Goal: Information Seeking & Learning: Check status

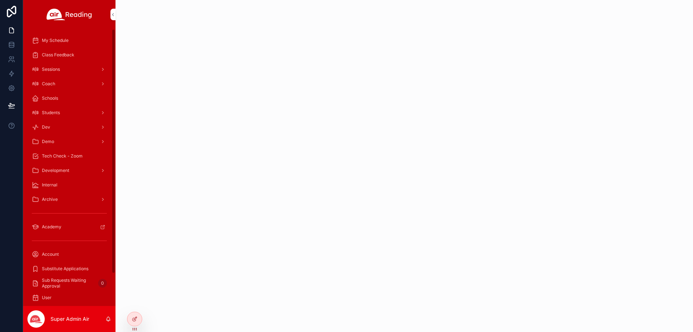
click at [64, 113] on div "Students" at bounding box center [69, 113] width 75 height 12
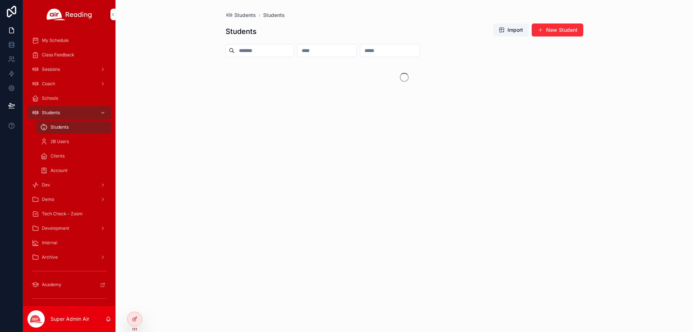
click at [357, 49] on input "scrollable content" at bounding box center [326, 50] width 59 height 10
paste input "**********"
type input "**********"
click at [296, 66] on div "[PERSON_NAME]" at bounding box center [283, 70] width 115 height 17
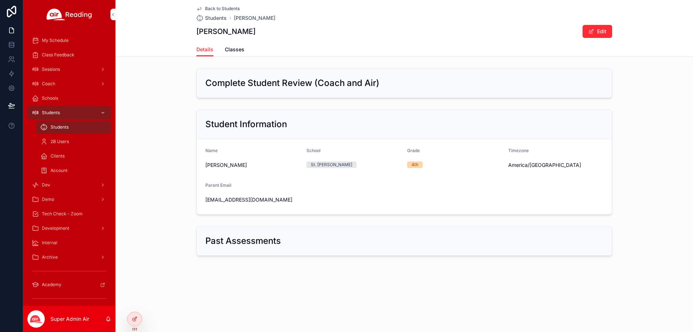
click at [244, 52] on div "Details Classes" at bounding box center [404, 50] width 416 height 14
click at [223, 45] on div "Details Classes" at bounding box center [404, 50] width 416 height 14
click at [229, 46] on span "Classes" at bounding box center [234, 49] width 19 height 7
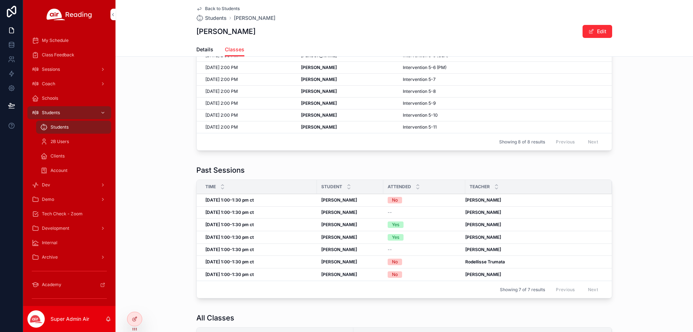
scroll to position [72, 0]
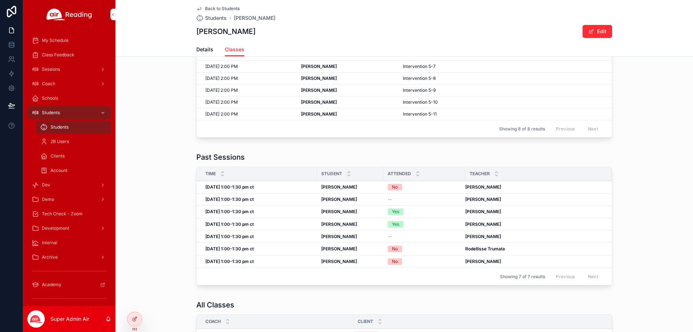
click at [425, 223] on div "Yes" at bounding box center [424, 224] width 73 height 6
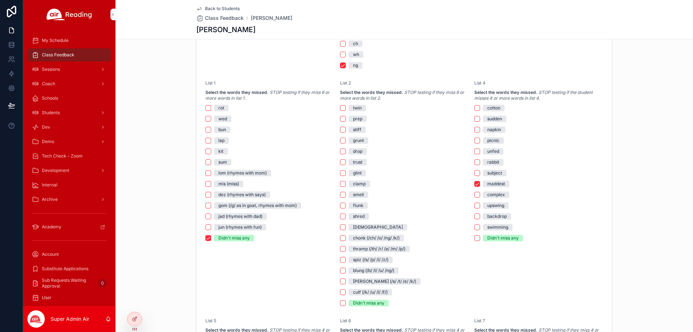
scroll to position [433, 0]
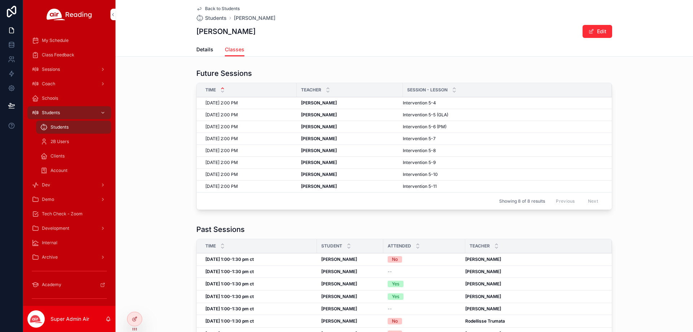
click at [190, 50] on div "Details Classes" at bounding box center [404, 50] width 569 height 14
click at [199, 48] on span "Details" at bounding box center [204, 49] width 17 height 7
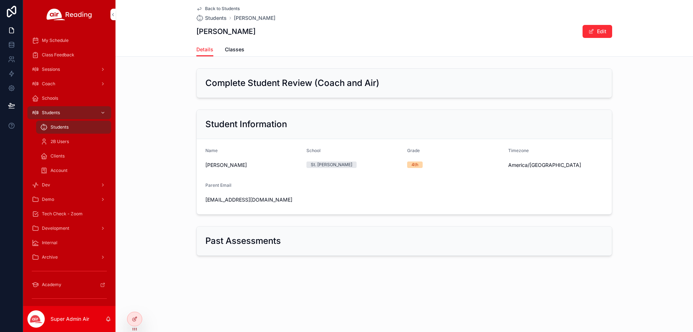
click at [239, 49] on span "Classes" at bounding box center [234, 49] width 19 height 7
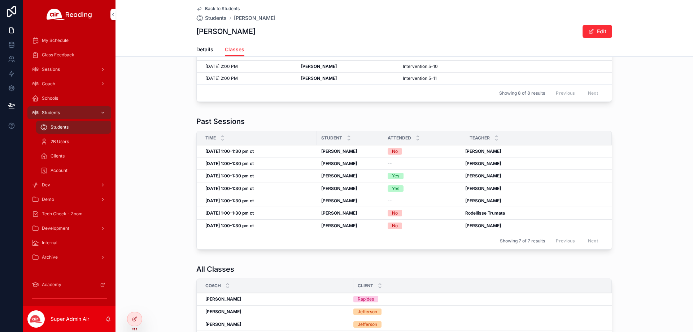
scroll to position [108, 0]
drag, startPoint x: 291, startPoint y: 181, endPoint x: 289, endPoint y: 186, distance: 4.9
click at [291, 182] on tbody "[DATE] 1:00-1:30 pm ct [DATE] 1:00-1:30 pm ct [PERSON_NAME] [PERSON_NAME] No [P…" at bounding box center [404, 188] width 415 height 87
click at [289, 186] on div "[DATE] 1:00-1:30 pm ct [DATE] 1:00-1:30 pm ct" at bounding box center [258, 188] width 107 height 6
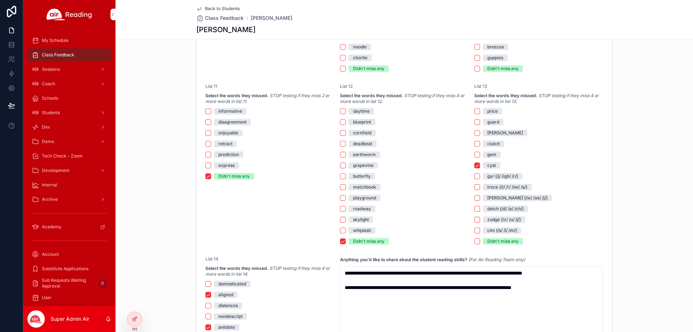
scroll to position [1011, 0]
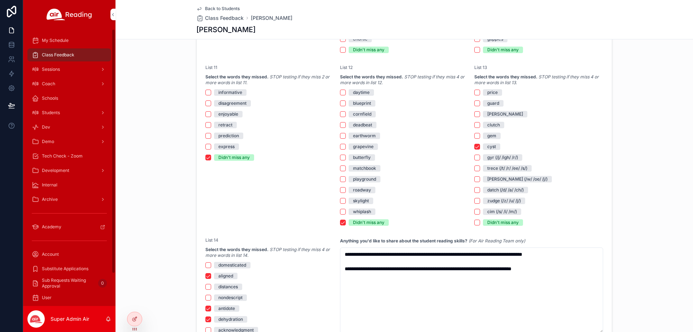
click at [200, 8] on link "Back to Students" at bounding box center [217, 9] width 43 height 6
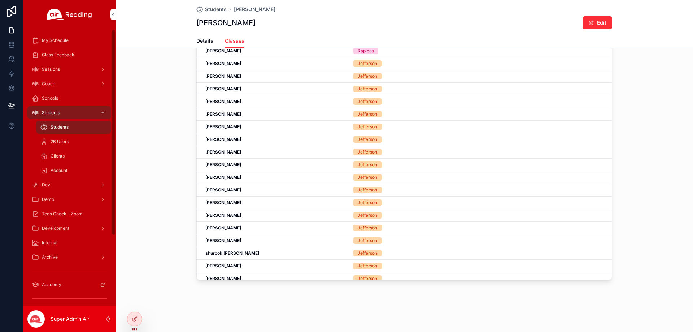
scroll to position [347, 0]
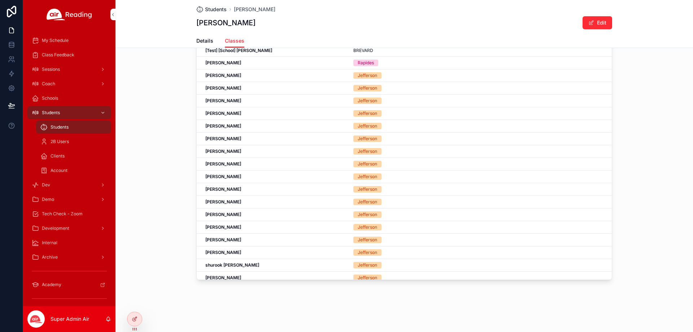
click at [214, 10] on span "Students" at bounding box center [216, 9] width 22 height 7
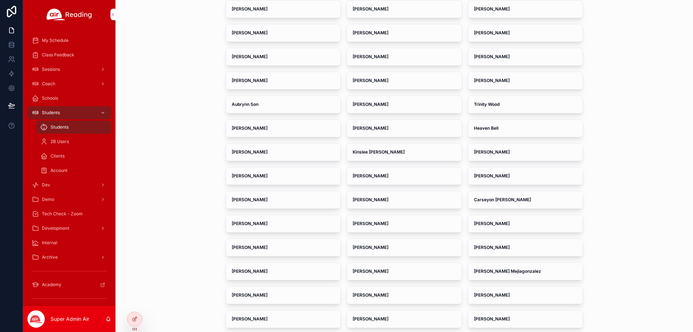
scroll to position [22, 0]
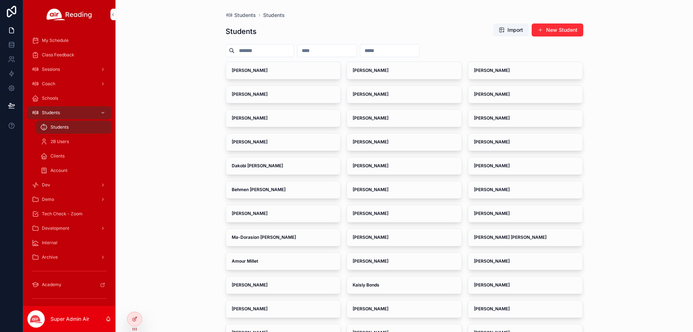
click at [331, 53] on input "scrollable content" at bounding box center [326, 50] width 59 height 10
paste input "**********"
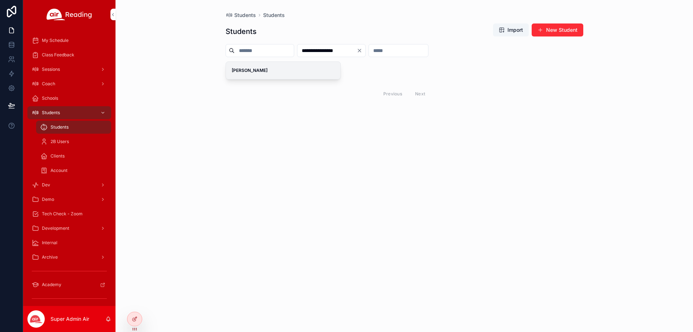
type input "**********"
click at [318, 71] on span "[PERSON_NAME]" at bounding box center [283, 70] width 103 height 6
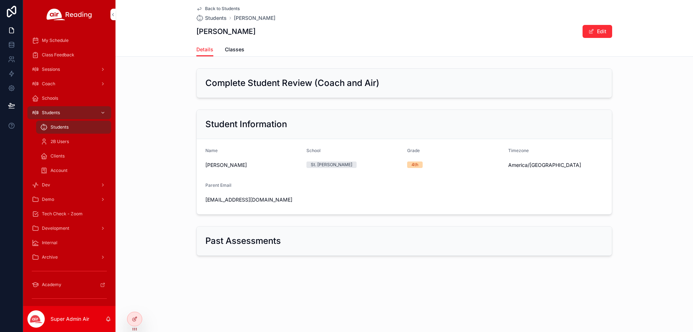
click at [232, 49] on span "Classes" at bounding box center [234, 49] width 19 height 7
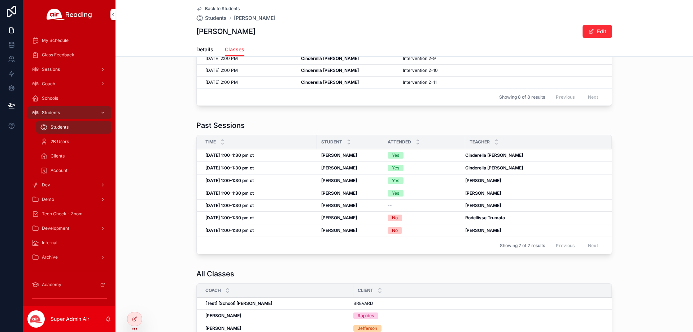
scroll to position [108, 0]
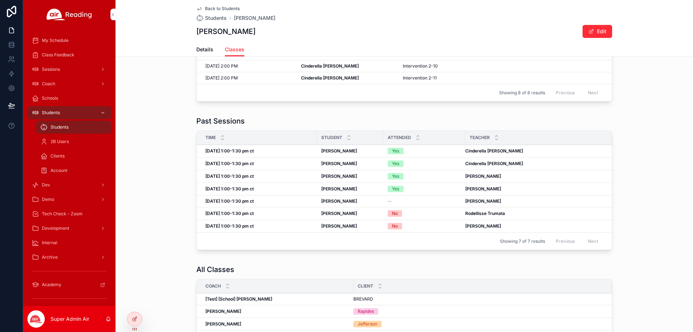
click at [281, 187] on div "[DATE] 1:00-1:30 pm ct [DATE] 1:00-1:30 pm ct" at bounding box center [258, 189] width 107 height 6
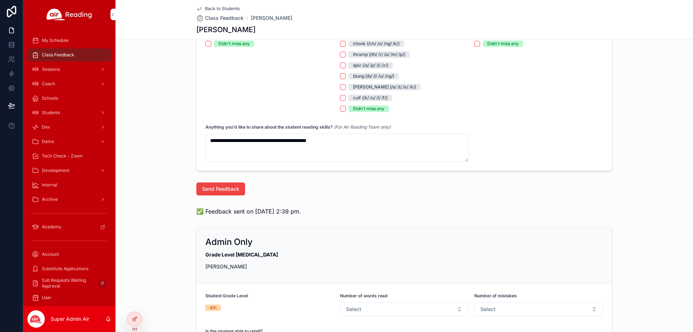
scroll to position [637, 0]
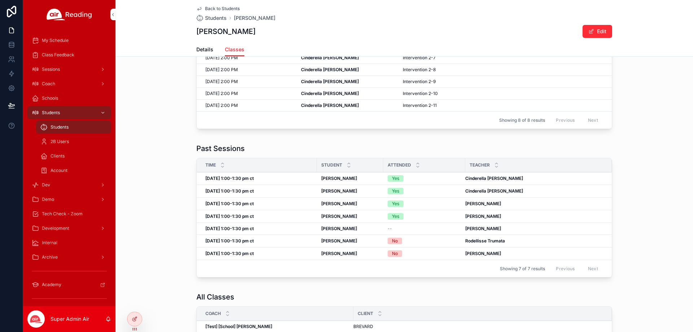
scroll to position [68, 0]
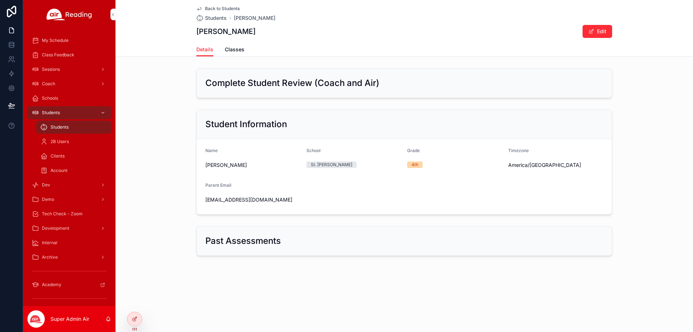
click at [205, 8] on span "Back to Students" at bounding box center [222, 9] width 35 height 6
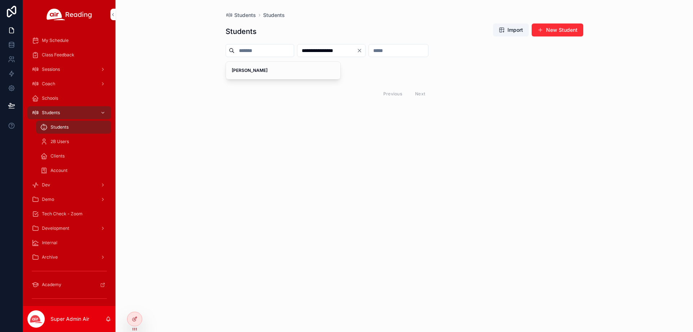
click at [357, 47] on input "**********" at bounding box center [326, 50] width 59 height 10
paste input "scrollable content"
type input "**********"
click at [294, 71] on span "[PERSON_NAME]" at bounding box center [283, 70] width 103 height 6
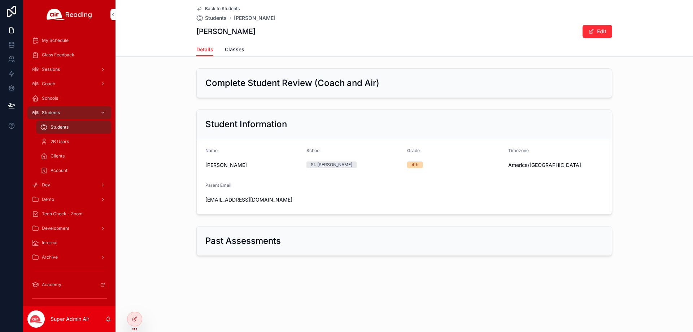
click at [227, 52] on span "Classes" at bounding box center [234, 49] width 19 height 7
